Goal: Task Accomplishment & Management: Manage account settings

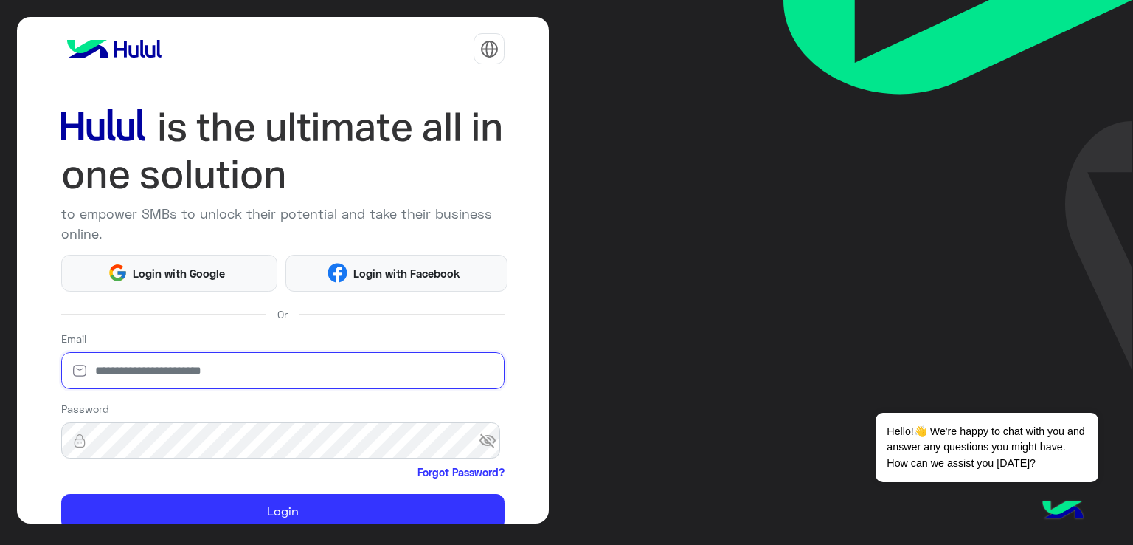
click at [168, 373] on input "email" at bounding box center [283, 370] width 444 height 37
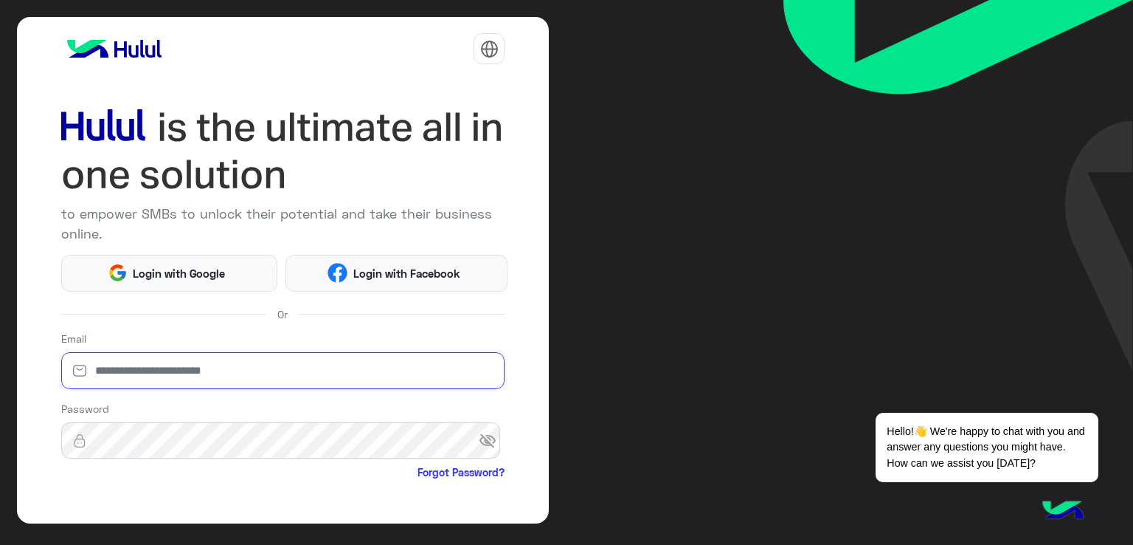
type input "**********"
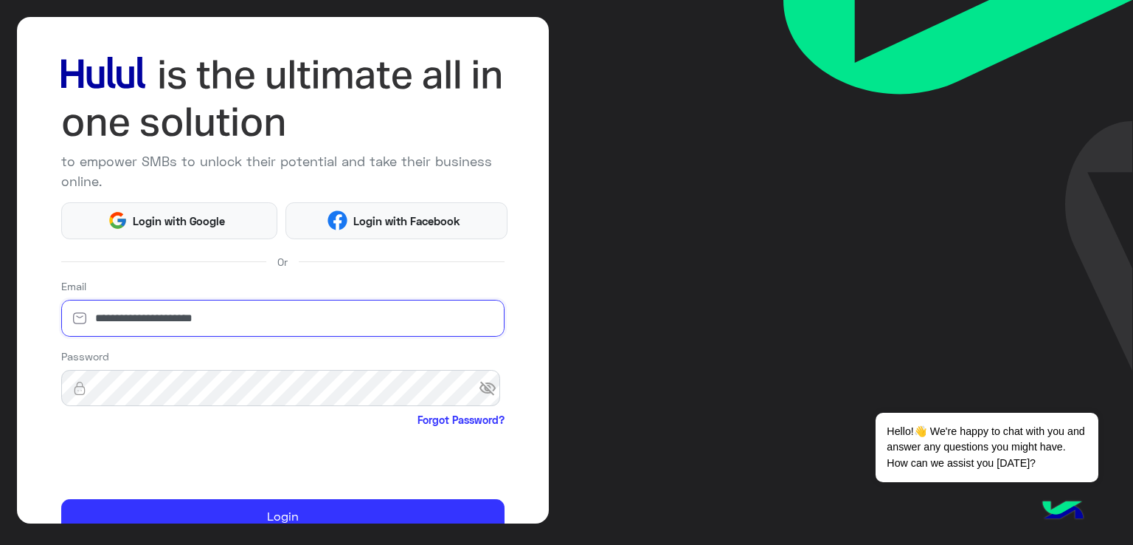
scroll to position [74, 0]
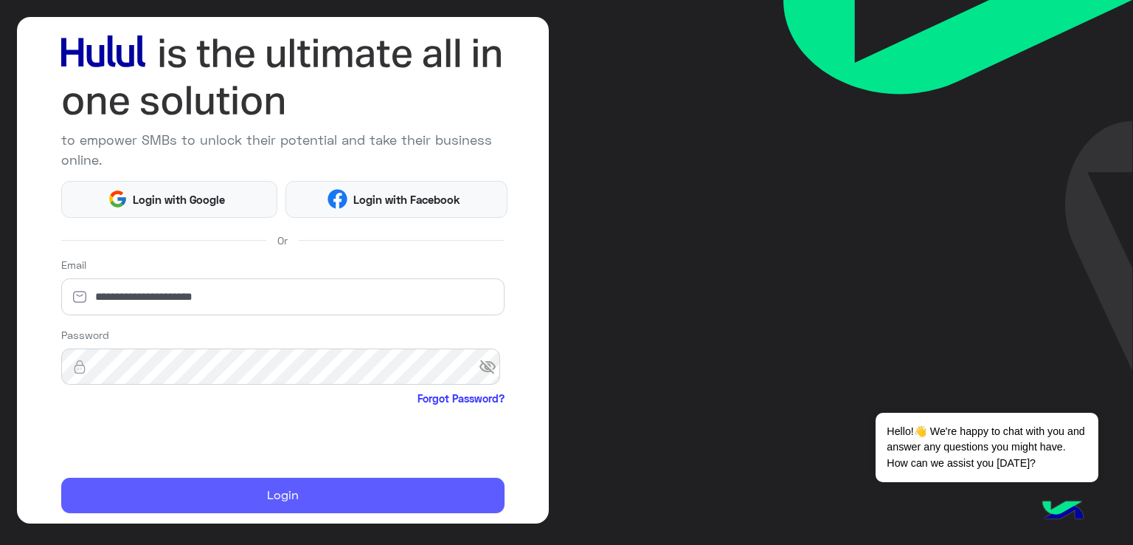
click at [163, 482] on button "Login" at bounding box center [283, 494] width 444 height 35
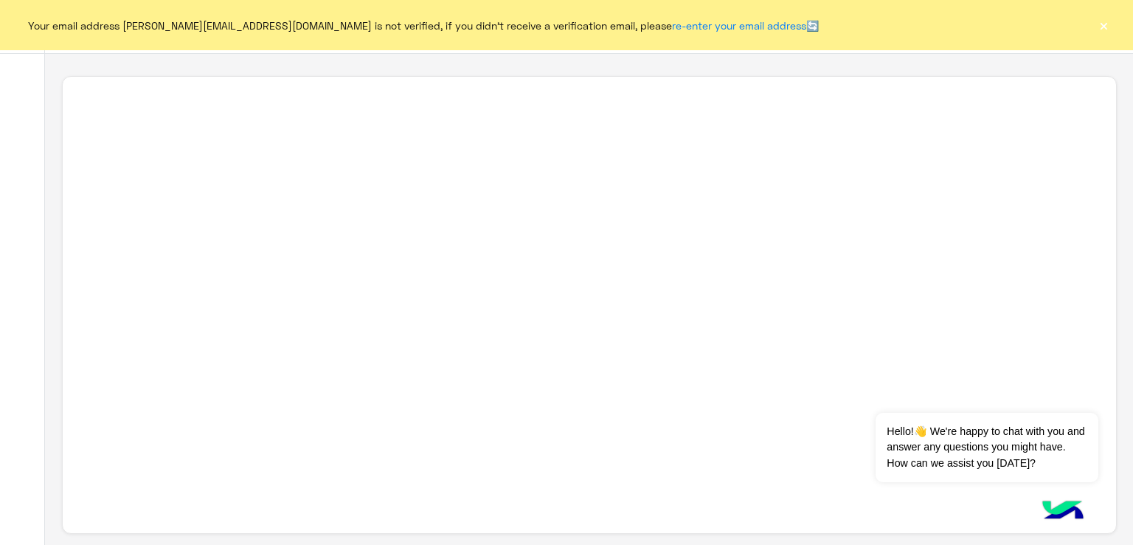
click at [1104, 27] on button "×" at bounding box center [1104, 25] width 15 height 15
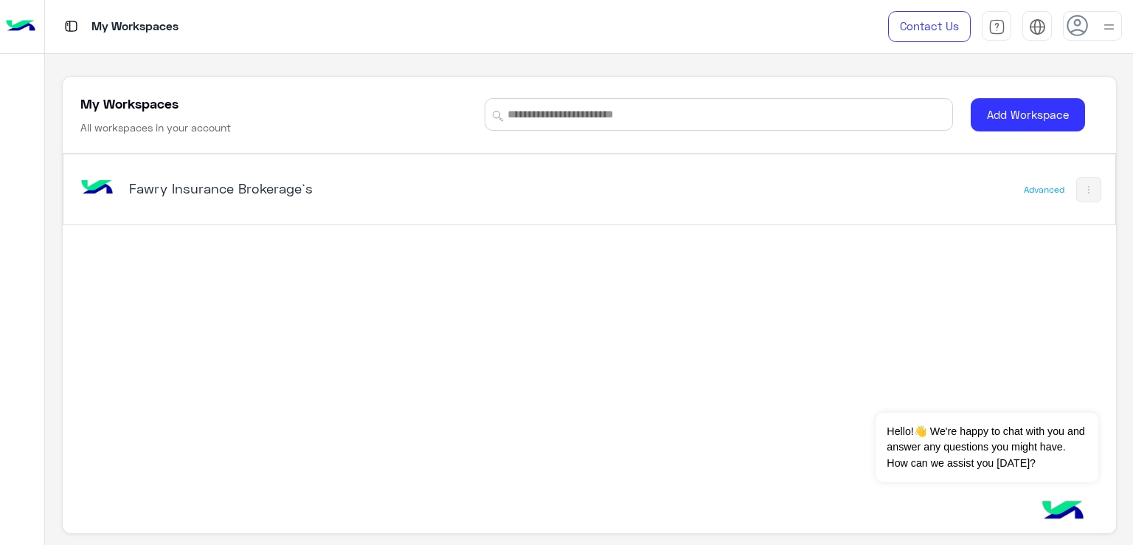
click at [260, 191] on h5 "Fawry Insurance Brokerage`s" at bounding box center [313, 188] width 369 height 18
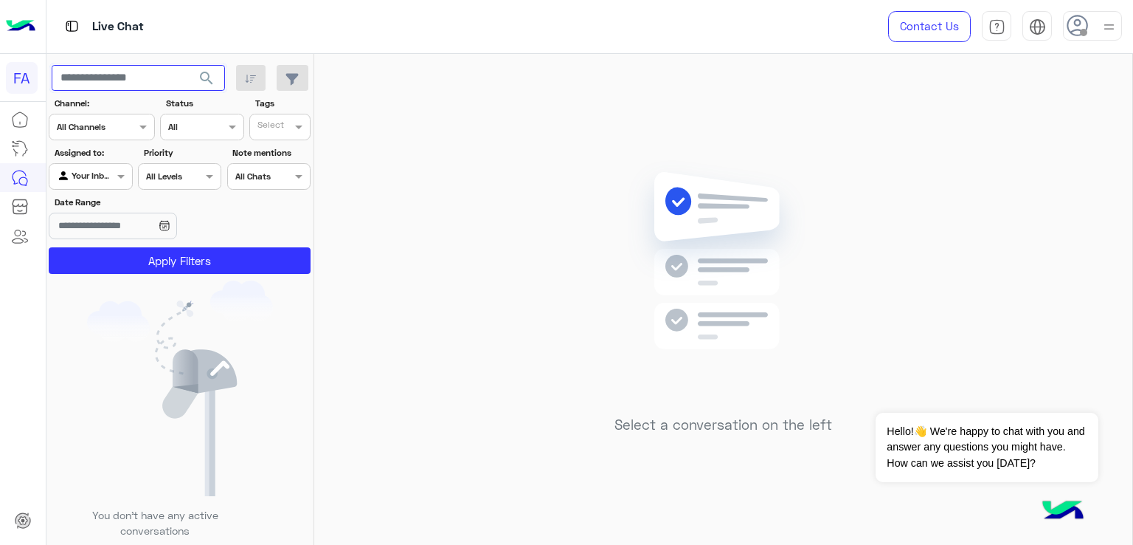
click at [111, 72] on input "text" at bounding box center [138, 78] width 173 height 27
paste input "**********"
type input "**********"
click at [212, 82] on span "search" at bounding box center [207, 78] width 18 height 18
click at [80, 178] on input "text" at bounding box center [74, 174] width 34 height 13
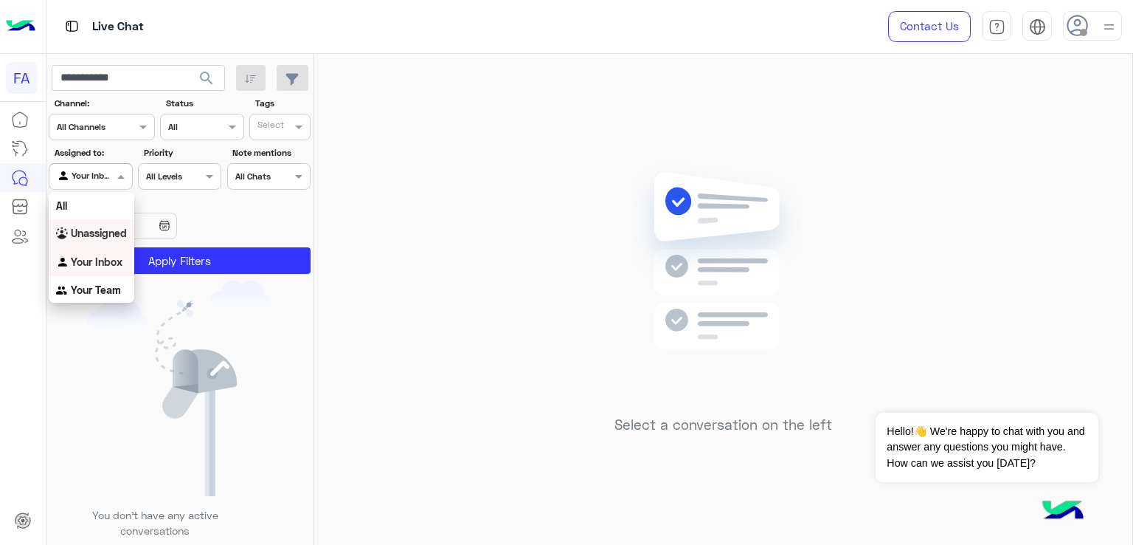
click at [80, 228] on b "Unassigned" at bounding box center [99, 233] width 56 height 13
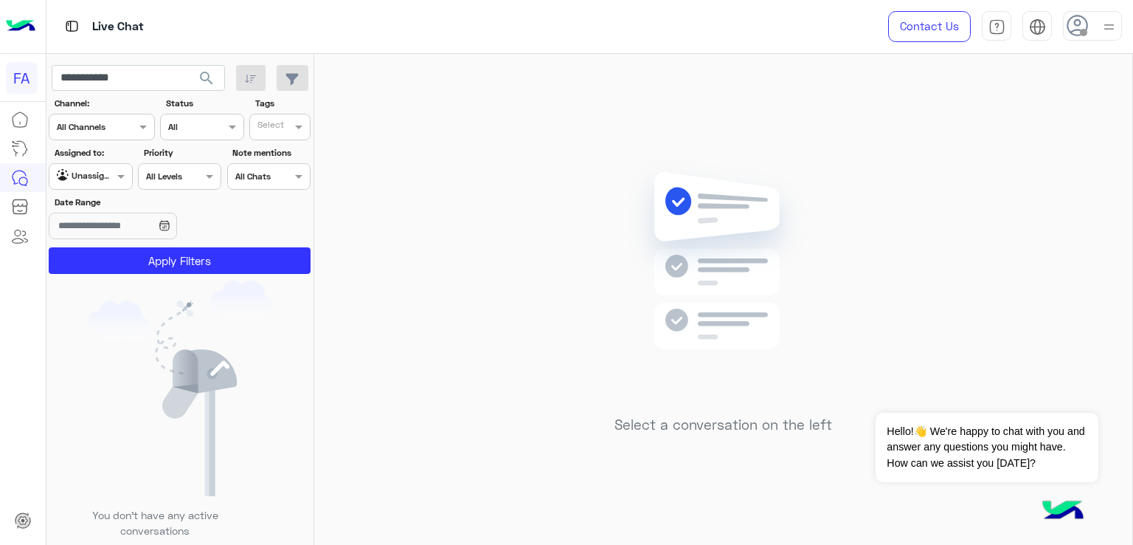
click at [200, 87] on button "search" at bounding box center [207, 81] width 36 height 32
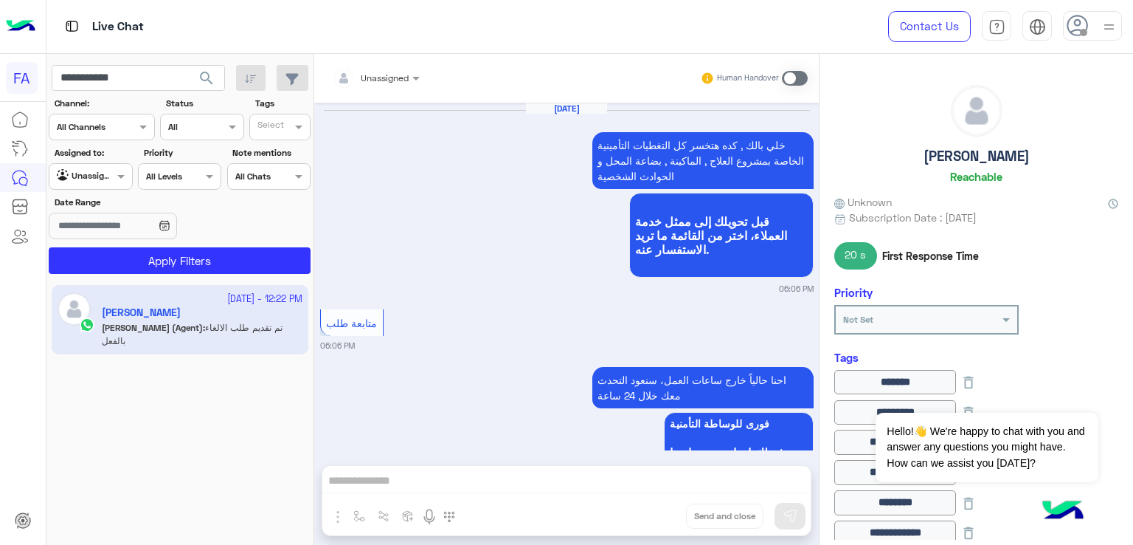
scroll to position [1510, 0]
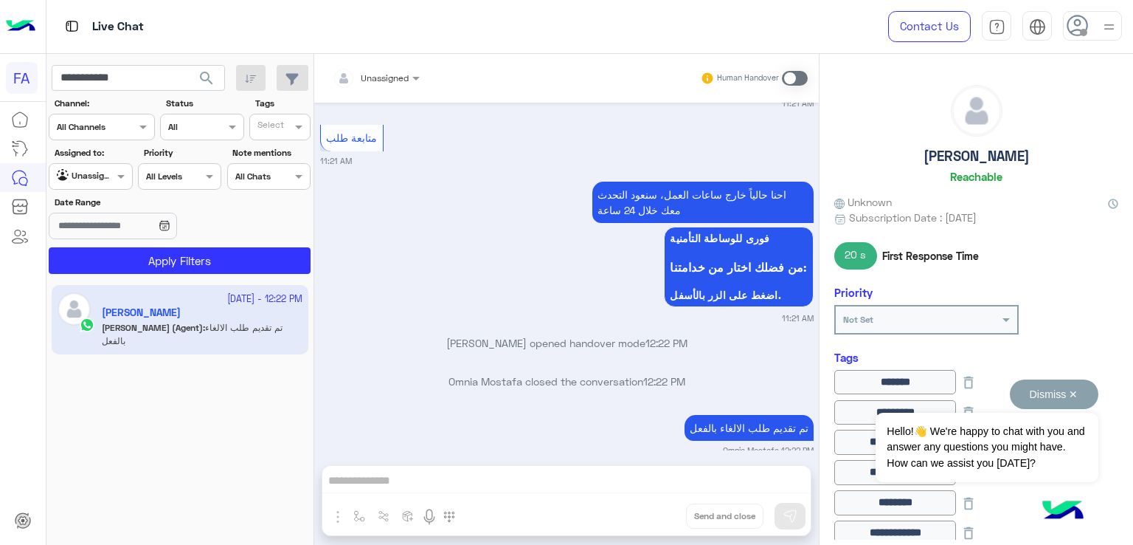
click at [1076, 390] on button "Dismiss ✕" at bounding box center [1054, 394] width 89 height 30
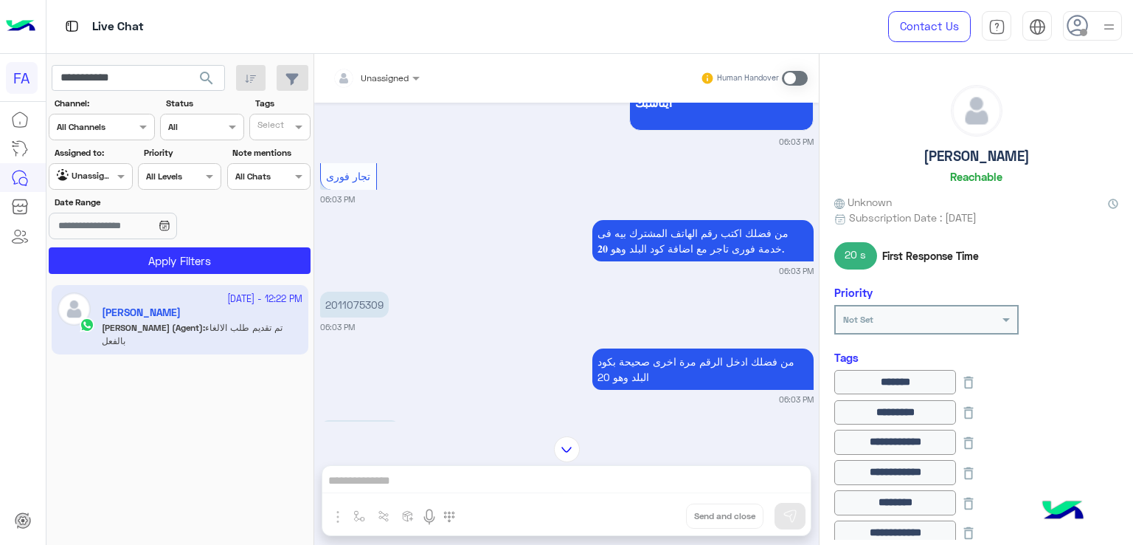
scroll to position [452, 0]
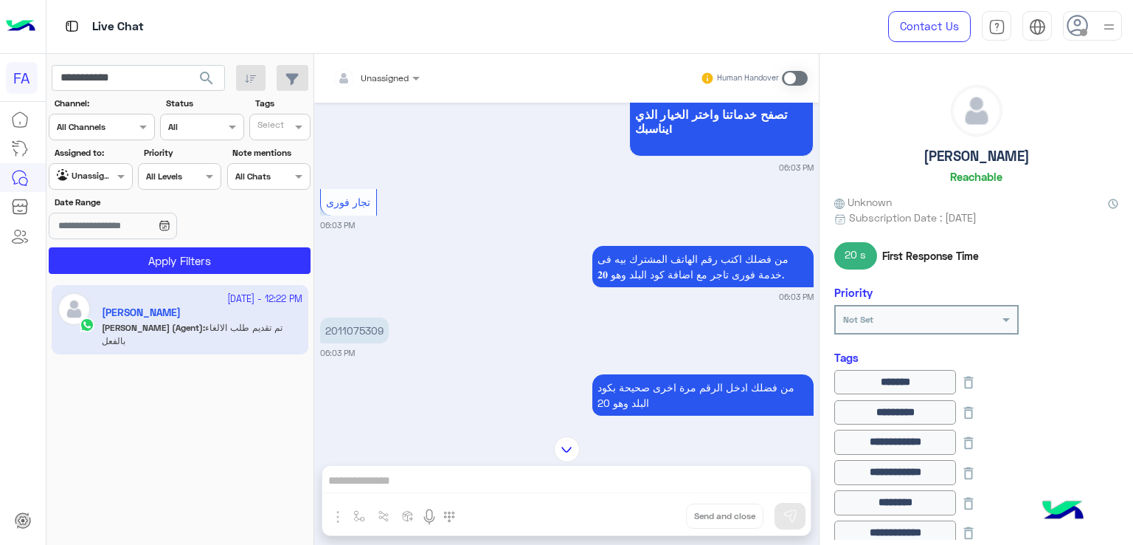
drag, startPoint x: 818, startPoint y: 165, endPoint x: 816, endPoint y: 151, distance: 14.2
click at [816, 151] on mat-drawer-container "Unassigned Human Handover [DATE] عذرا لم نتلقى اى رد .سيتم تحويل المحادثة الي ا…" at bounding box center [723, 302] width 819 height 497
click at [799, 185] on div "تجار فورى 06:03 PM" at bounding box center [567, 208] width 494 height 46
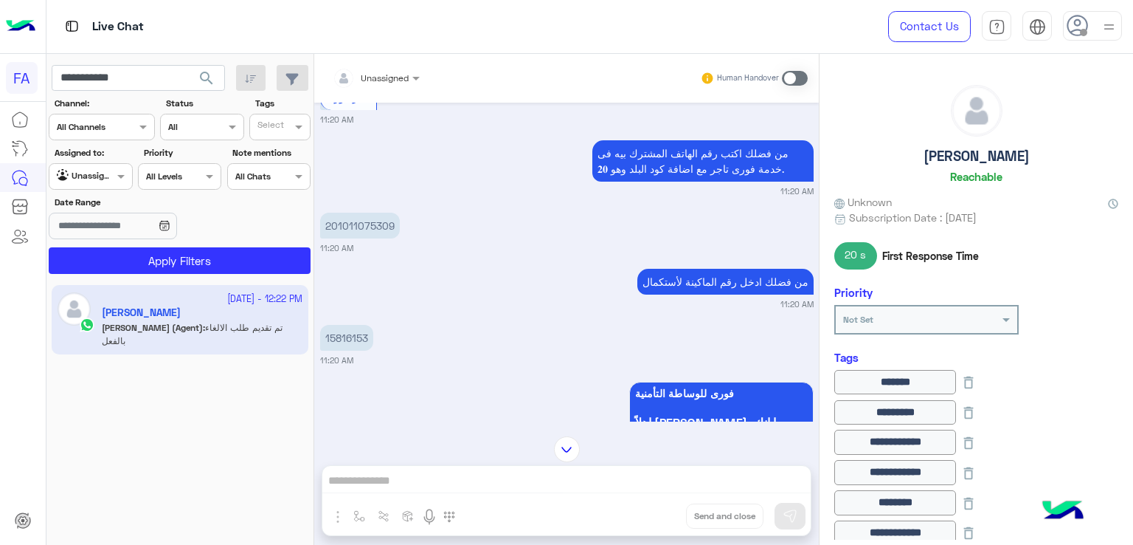
scroll to position [4210, 0]
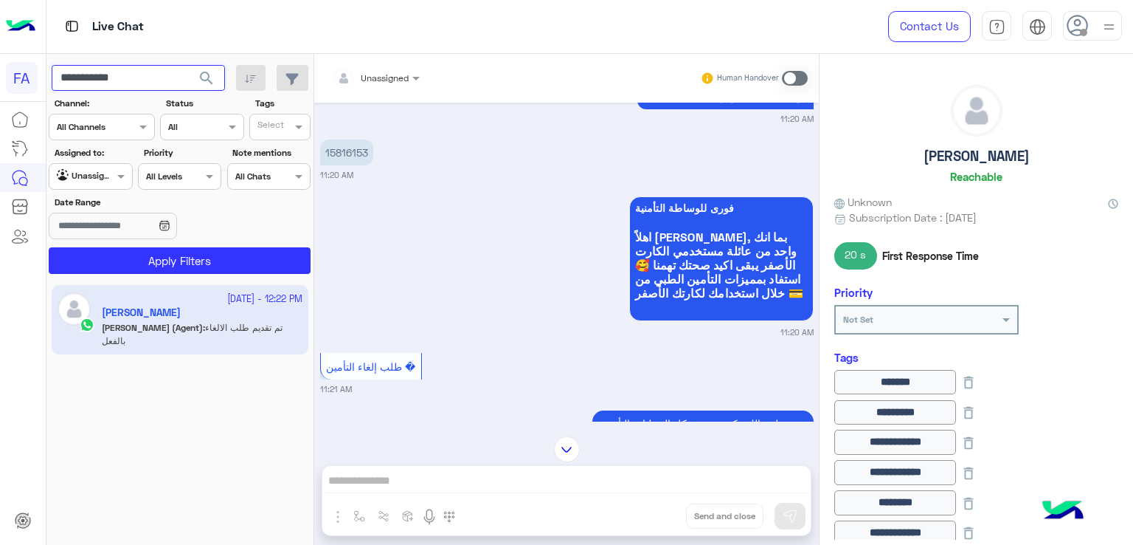
click at [119, 77] on input "**********" at bounding box center [138, 78] width 173 height 27
click at [218, 77] on button "search" at bounding box center [207, 81] width 36 height 32
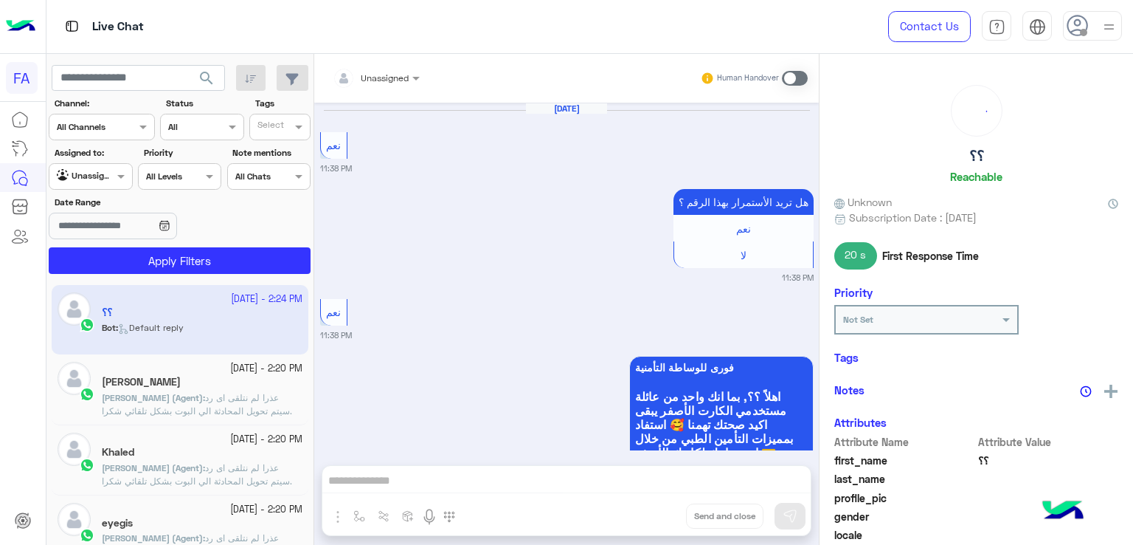
scroll to position [1887, 0]
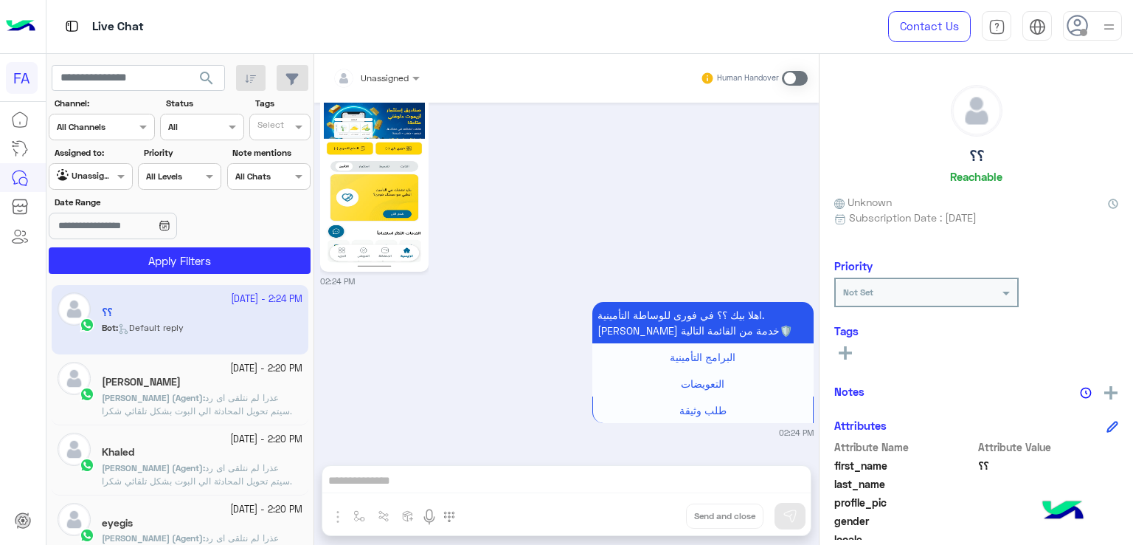
click at [1116, 29] on img at bounding box center [1109, 27] width 18 height 18
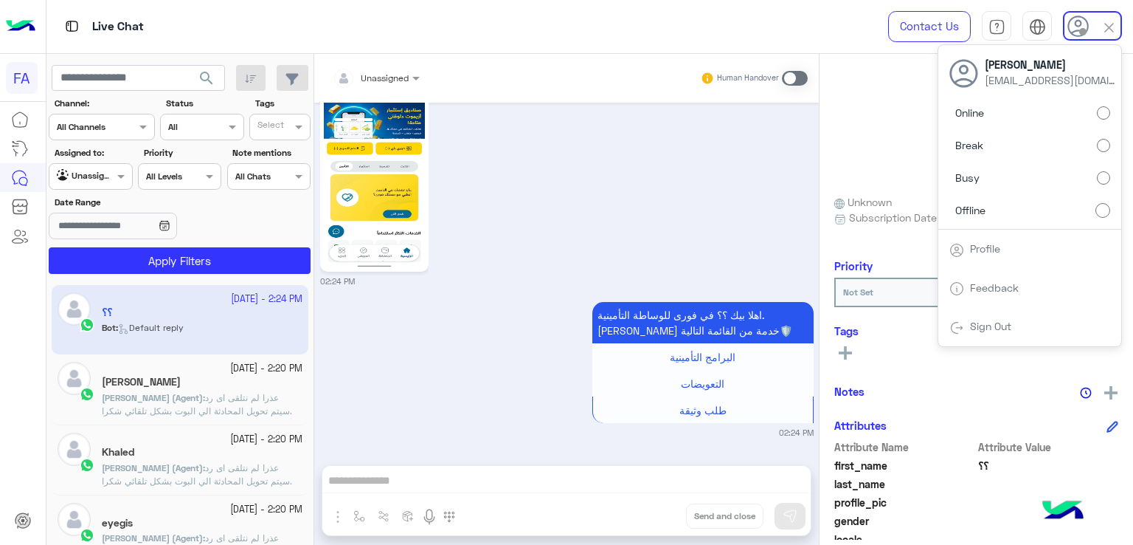
click at [967, 322] on span "Sign Out" at bounding box center [990, 326] width 52 height 13
click at [984, 325] on link "Sign Out" at bounding box center [990, 326] width 41 height 13
